Goal: Book appointment/travel/reservation

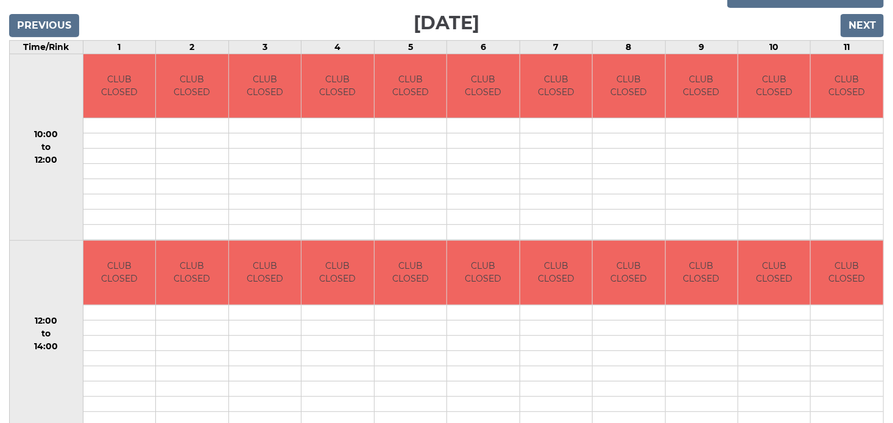
scroll to position [47, 0]
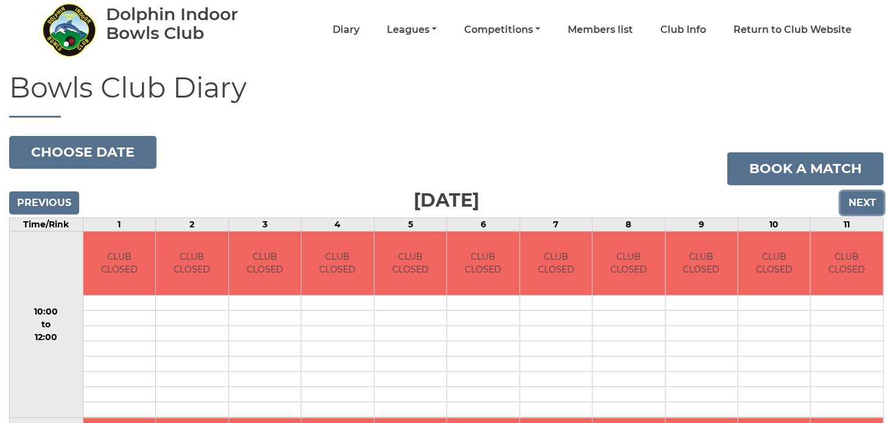
click at [854, 199] on input "Next" at bounding box center [861, 202] width 43 height 23
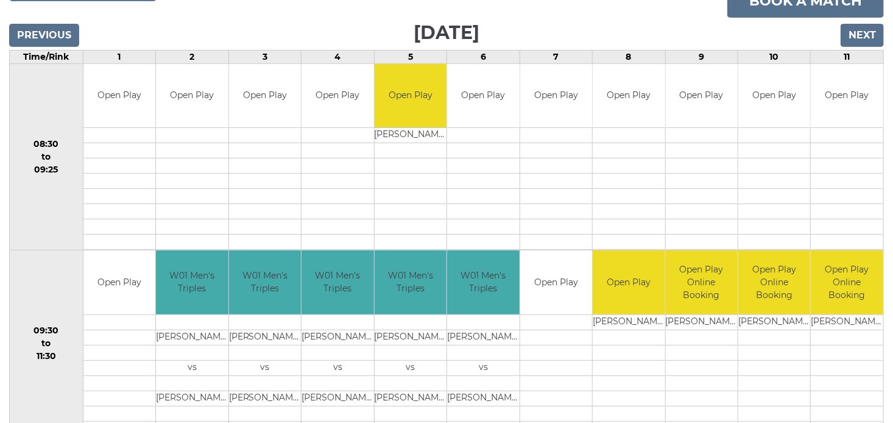
scroll to position [85, 0]
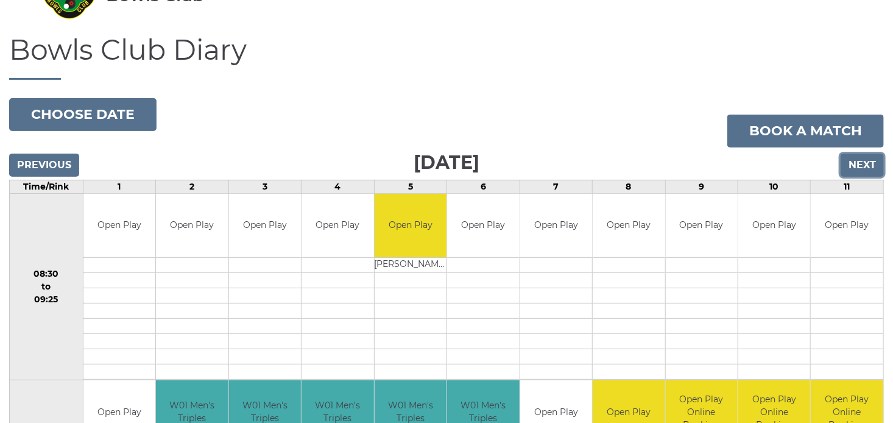
click at [859, 161] on input "Next" at bounding box center [861, 164] width 43 height 23
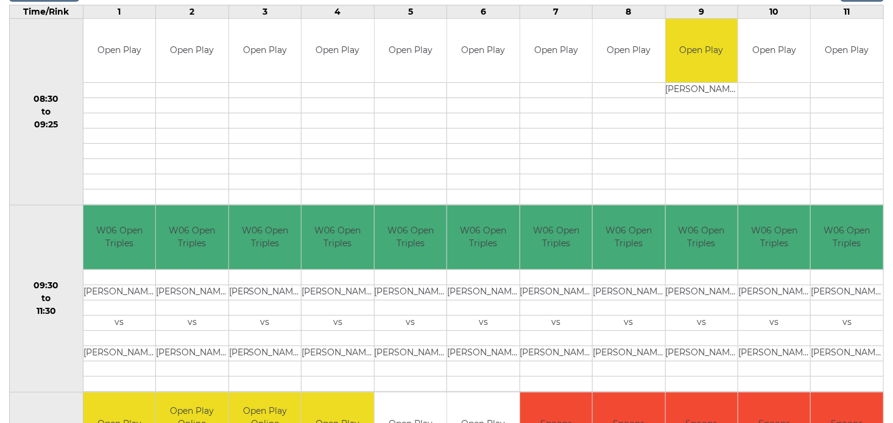
scroll to position [257, 0]
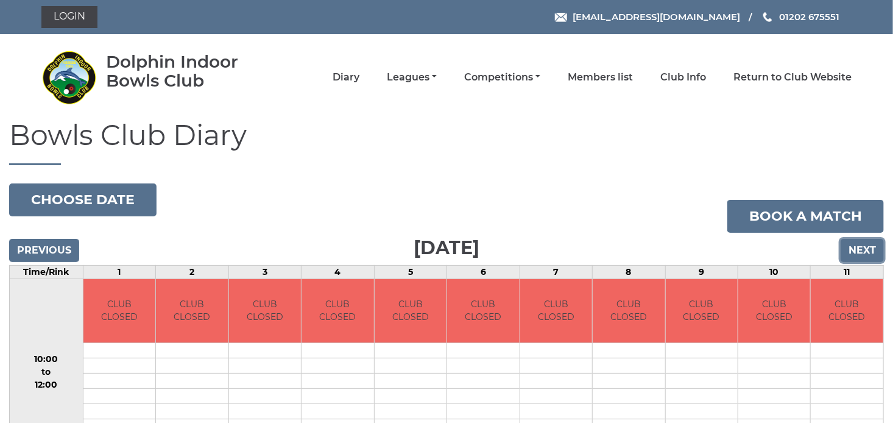
click at [859, 250] on input "Next" at bounding box center [861, 250] width 43 height 23
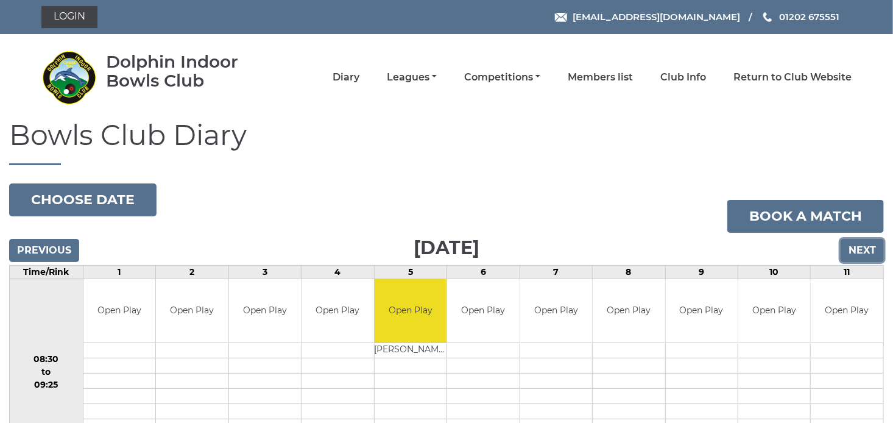
click at [859, 250] on input "Next" at bounding box center [861, 250] width 43 height 23
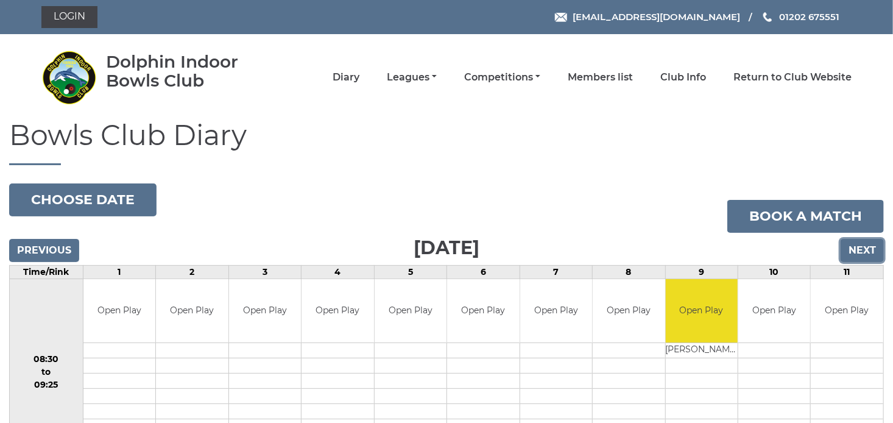
click at [858, 247] on input "Next" at bounding box center [861, 250] width 43 height 23
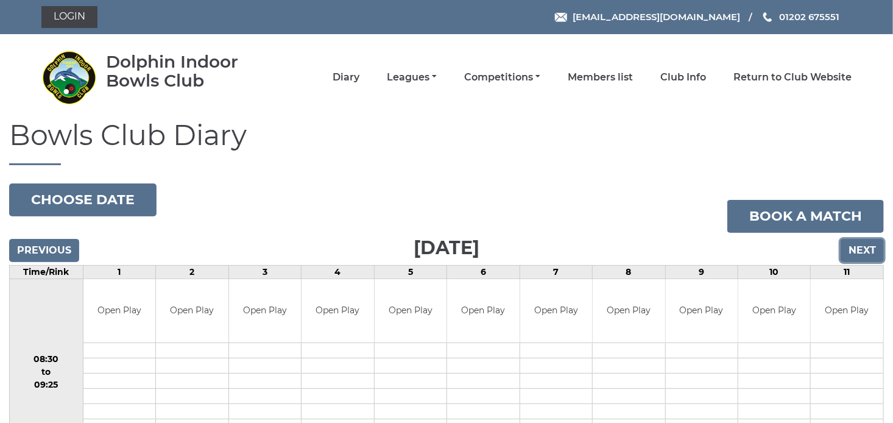
click at [858, 247] on input "Next" at bounding box center [861, 250] width 43 height 23
